Goal: Task Accomplishment & Management: Complete application form

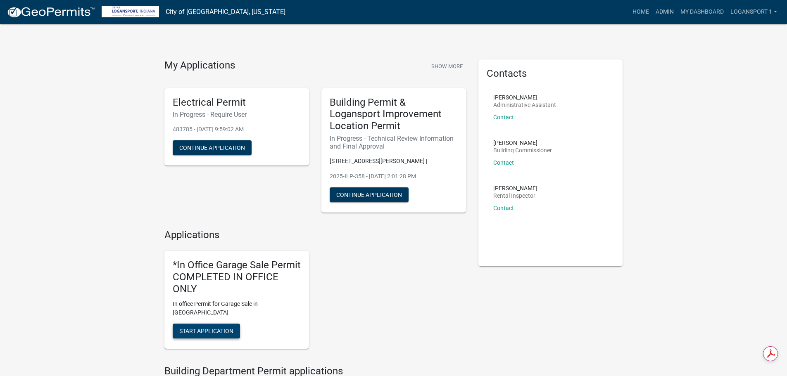
click at [229, 324] on button "Start Application" at bounding box center [206, 331] width 67 height 15
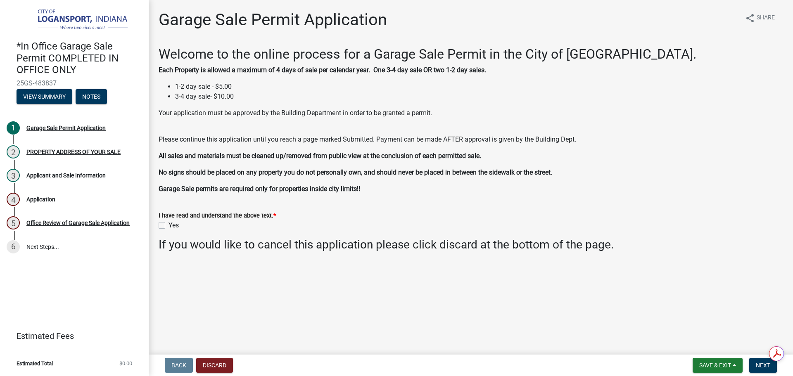
click at [164, 222] on div "Yes" at bounding box center [471, 226] width 625 height 10
click at [169, 224] on label "Yes" at bounding box center [174, 226] width 10 height 10
click at [169, 224] on input "Yes" at bounding box center [171, 223] width 5 height 5
checkbox input "true"
click at [763, 368] on span "Next" at bounding box center [763, 365] width 14 height 7
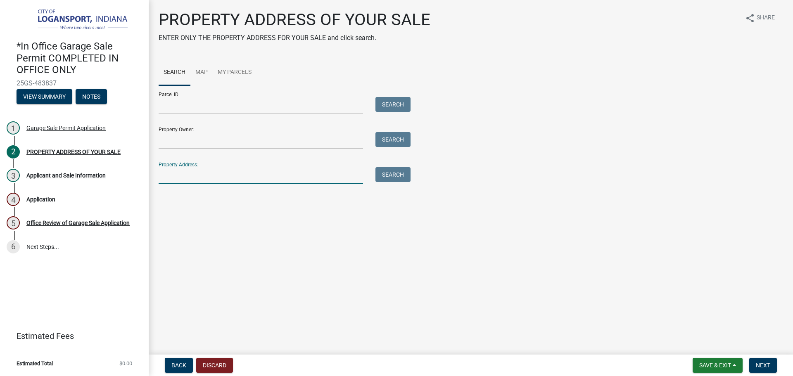
click at [238, 182] on input "Property Address:" at bounding box center [261, 175] width 205 height 17
type input "4"
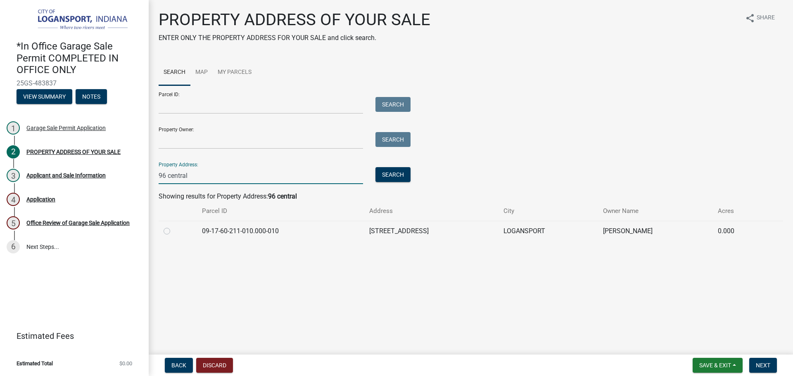
type input "96 central"
click at [174, 226] on label at bounding box center [174, 226] width 0 height 0
click at [174, 231] on input "radio" at bounding box center [176, 228] width 5 height 5
radio input "true"
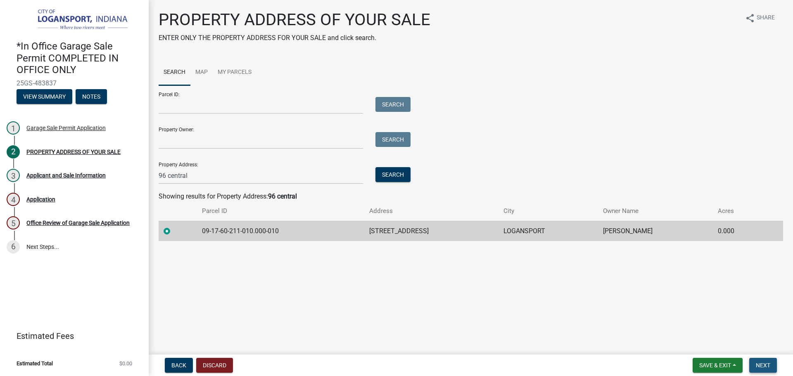
click at [762, 364] on span "Next" at bounding box center [763, 365] width 14 height 7
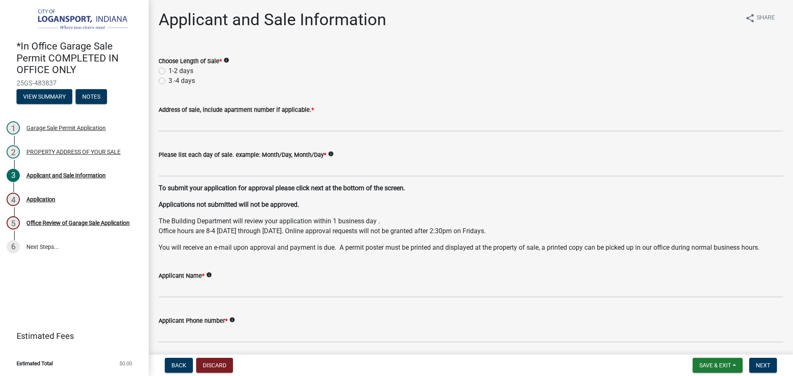
click at [169, 68] on label "1-2 days" at bounding box center [181, 71] width 25 height 10
click at [169, 68] on input "1-2 days" at bounding box center [171, 68] width 5 height 5
radio input "true"
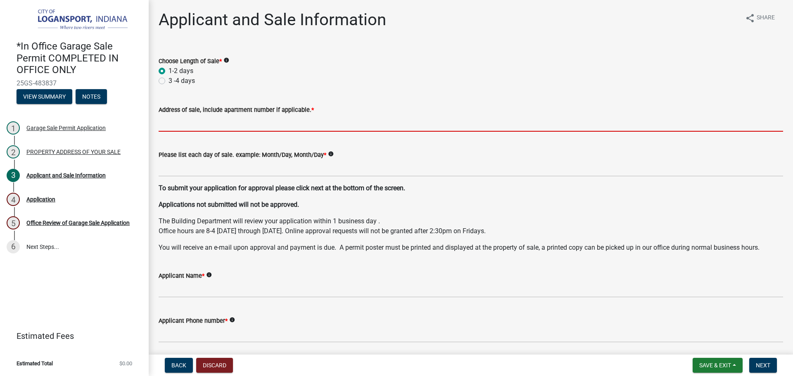
click at [176, 123] on input "Address of sale, include apartment number if applicable. *" at bounding box center [471, 123] width 625 height 17
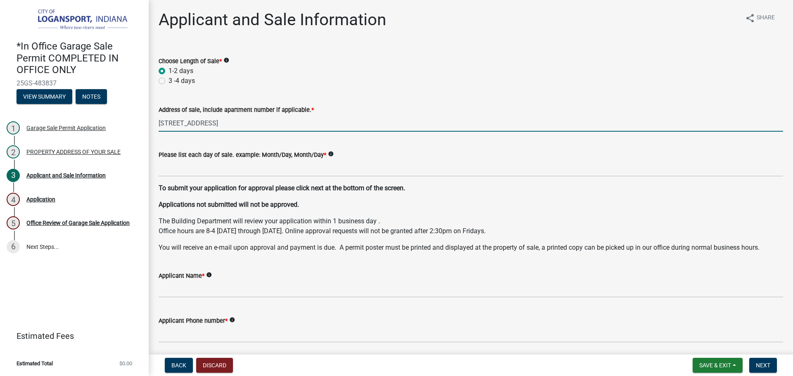
type input "[STREET_ADDRESS]"
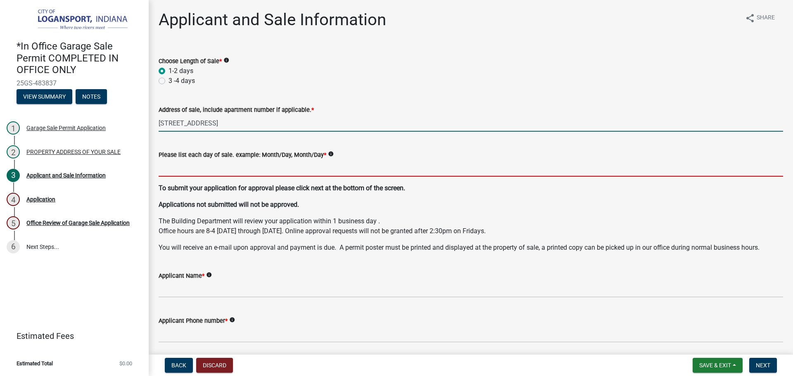
click at [168, 169] on input "Please list each day of sale. example: Month/Day, Month/Day *" at bounding box center [471, 168] width 625 height 17
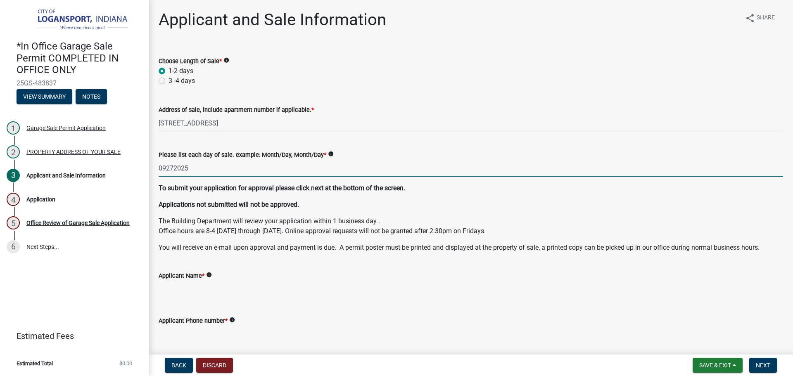
type input "09272025"
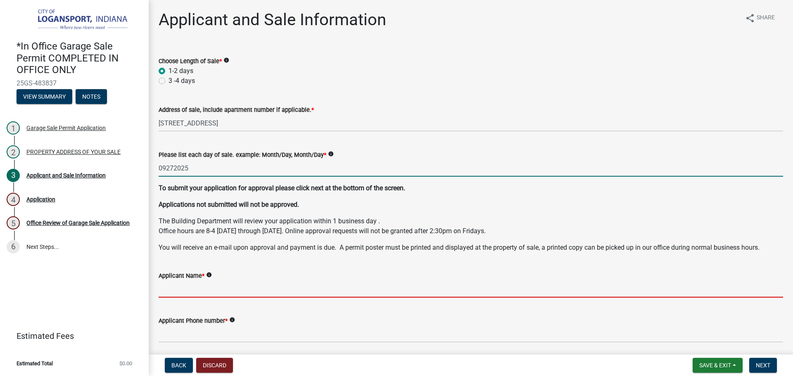
click at [216, 294] on input "Applicant Name *" at bounding box center [471, 289] width 625 height 17
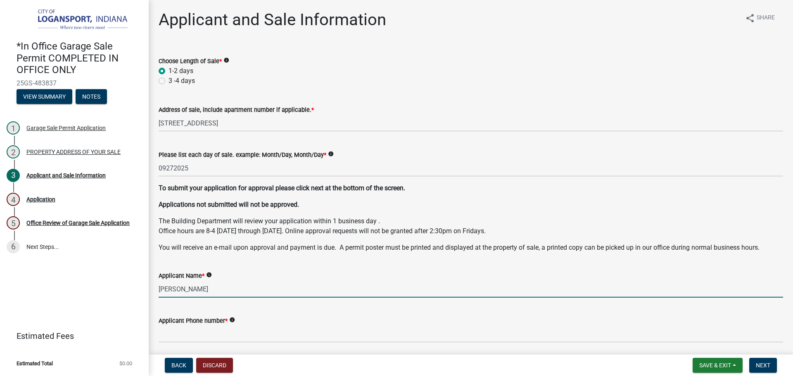
type input "[PERSON_NAME]"
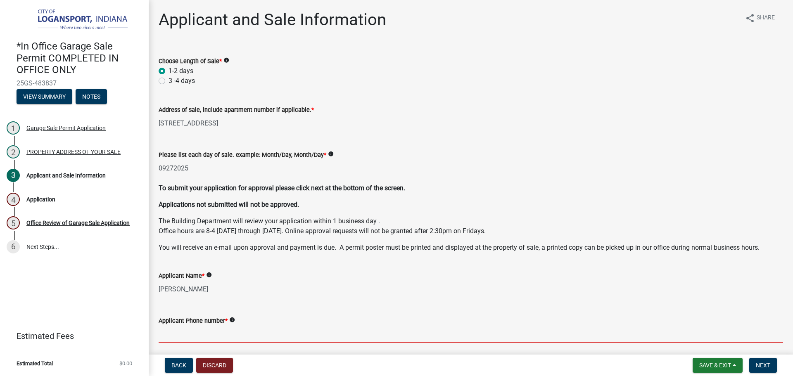
click at [207, 338] on input "Applicant Phone number *" at bounding box center [471, 334] width 625 height 17
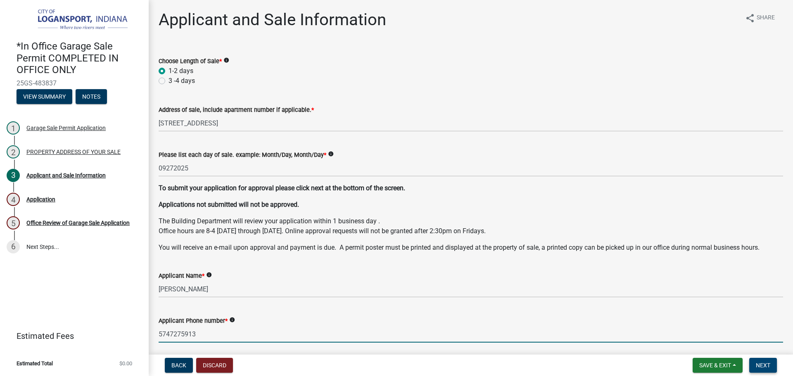
type input "5747275913"
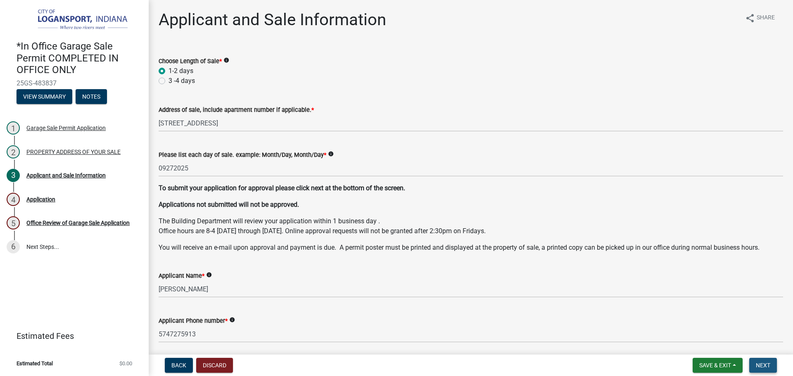
click at [768, 364] on span "Next" at bounding box center [763, 365] width 14 height 7
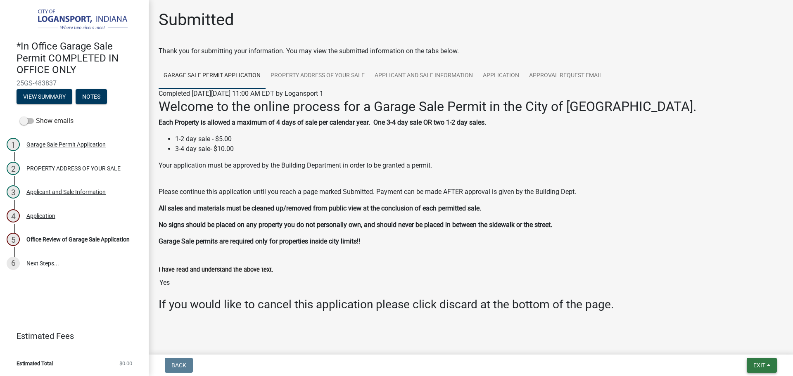
click at [750, 364] on button "Exit" at bounding box center [762, 365] width 30 height 15
click at [761, 364] on span "Exit" at bounding box center [760, 365] width 12 height 7
click at [19, 260] on div "6" at bounding box center [13, 263] width 13 height 13
click at [64, 238] on div "Office Review of Garage Sale Application" at bounding box center [77, 240] width 103 height 6
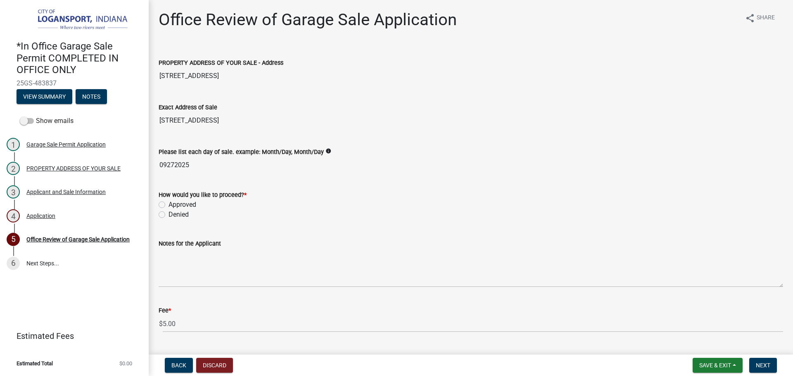
click at [169, 204] on label "Approved" at bounding box center [183, 205] width 28 height 10
click at [169, 204] on input "Approved" at bounding box center [171, 202] width 5 height 5
radio input "true"
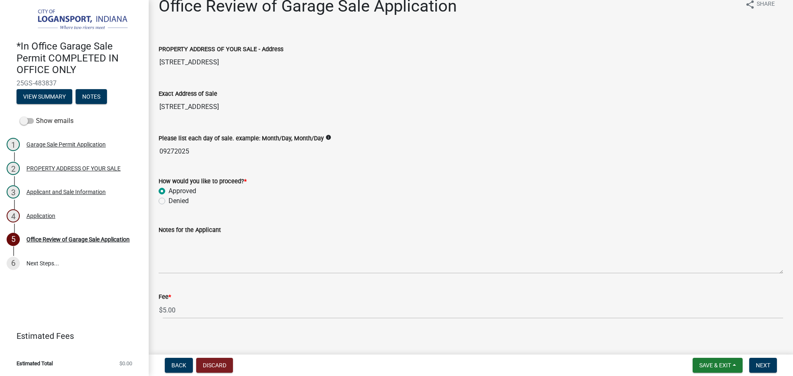
scroll to position [21, 0]
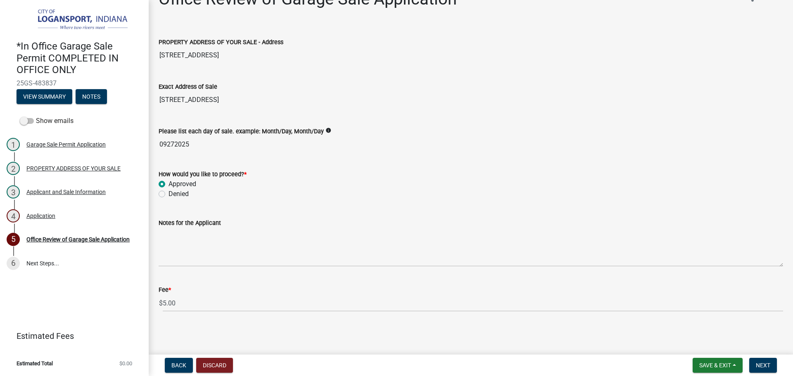
click at [167, 144] on input "09272025" at bounding box center [471, 144] width 625 height 17
click at [174, 145] on input "09272025" at bounding box center [471, 144] width 625 height 17
click at [724, 363] on span "Save & Exit" at bounding box center [716, 365] width 32 height 7
click at [705, 329] on button "Save" at bounding box center [710, 324] width 66 height 20
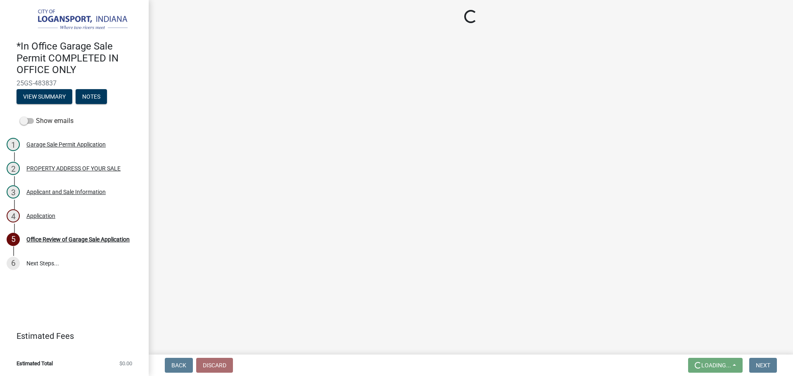
scroll to position [0, 0]
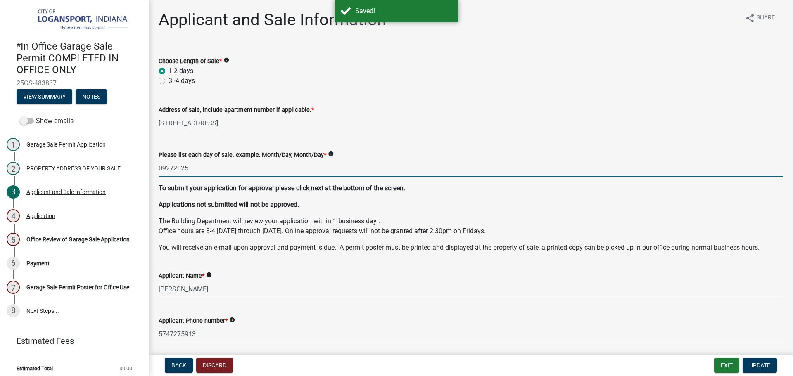
click at [167, 166] on input "09272025" at bounding box center [471, 168] width 625 height 17
click at [180, 167] on input "09/272025" at bounding box center [471, 168] width 625 height 17
type input "[DATE]"
click at [758, 368] on span "Update" at bounding box center [760, 365] width 21 height 7
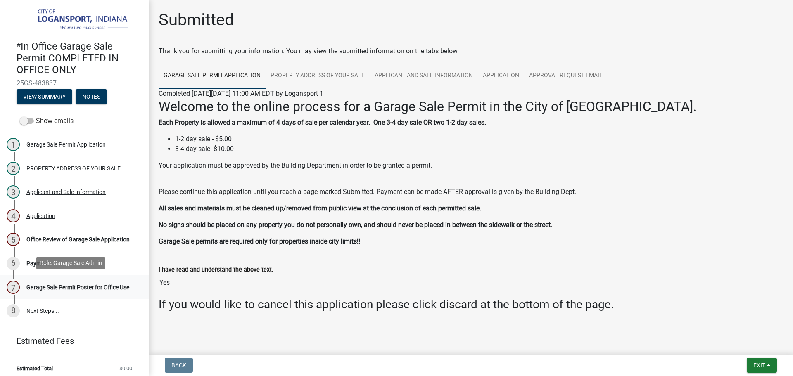
click at [84, 285] on div "Garage Sale Permit Poster for Office Use" at bounding box center [77, 288] width 103 height 6
click at [56, 246] on link "5 Office Review of Garage Sale Application" at bounding box center [74, 240] width 149 height 24
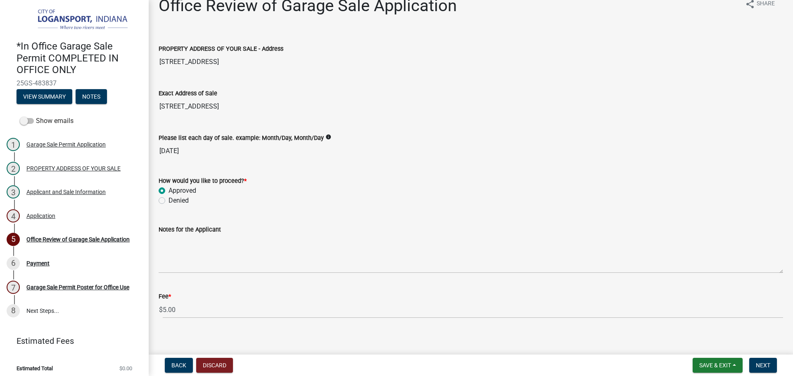
scroll to position [21, 0]
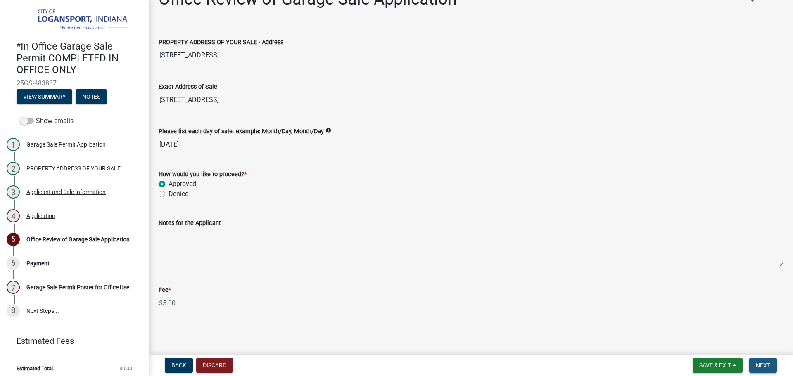
click at [770, 365] on span "Next" at bounding box center [763, 365] width 14 height 7
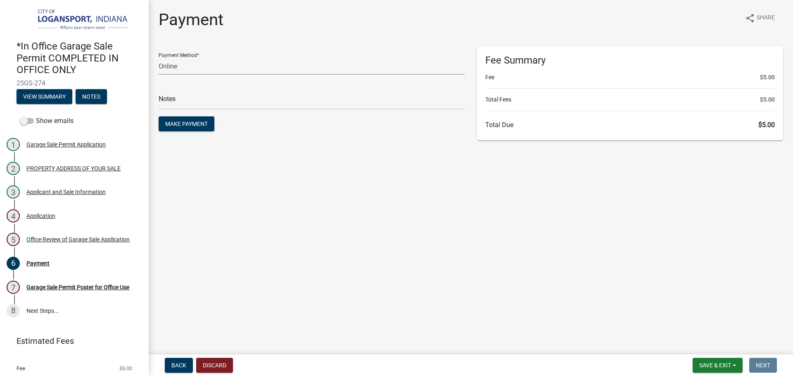
click at [186, 63] on select "Credit Card POS Check Cash Online" at bounding box center [312, 66] width 306 height 17
select select "2: 1"
click at [159, 58] on select "Credit Card POS Check Cash Online" at bounding box center [312, 66] width 306 height 17
click at [349, 177] on main "Payment share Share Payment Method * Credit Card POS Check Cash Online Notes Ma…" at bounding box center [471, 176] width 645 height 352
click at [256, 108] on input "text" at bounding box center [312, 101] width 306 height 17
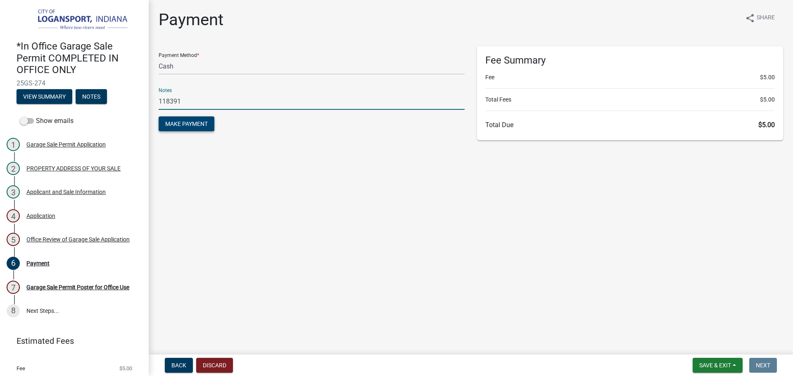
type input "118391"
click at [204, 124] on span "Make Payment" at bounding box center [186, 124] width 43 height 7
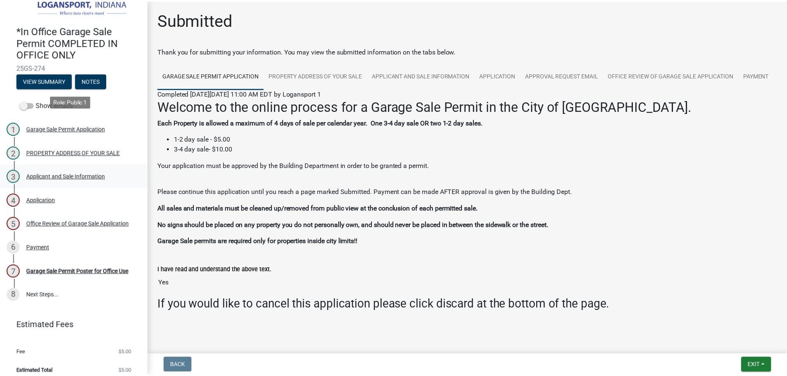
scroll to position [22, 0]
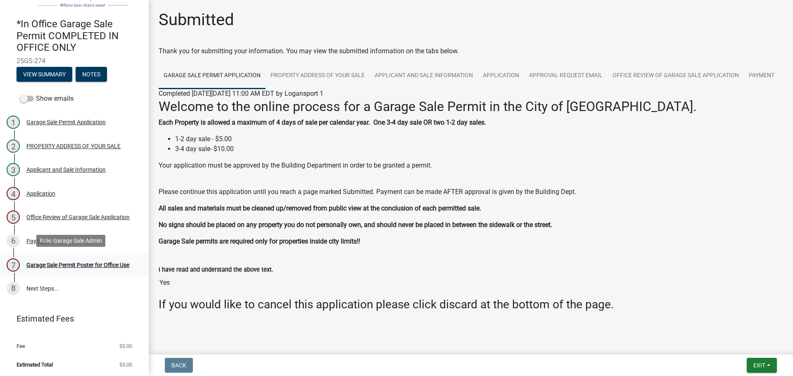
click at [71, 262] on div "Garage Sale Permit Poster for Office Use" at bounding box center [77, 265] width 103 height 6
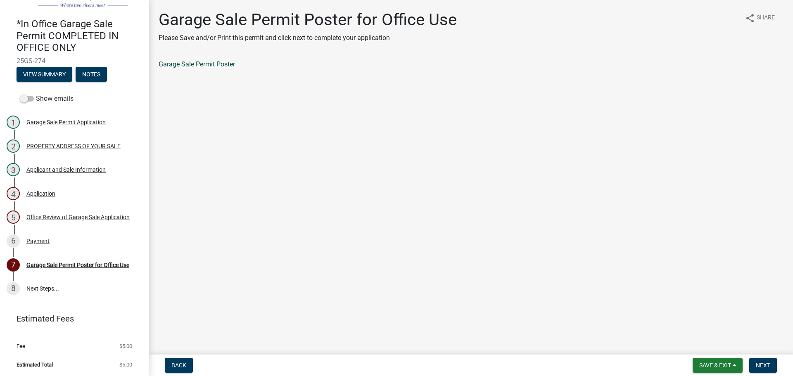
click at [189, 62] on link "Garage Sale Permit Poster" at bounding box center [197, 64] width 76 height 8
click at [769, 367] on span "Next" at bounding box center [763, 365] width 14 height 7
